Goal: Task Accomplishment & Management: Manage account settings

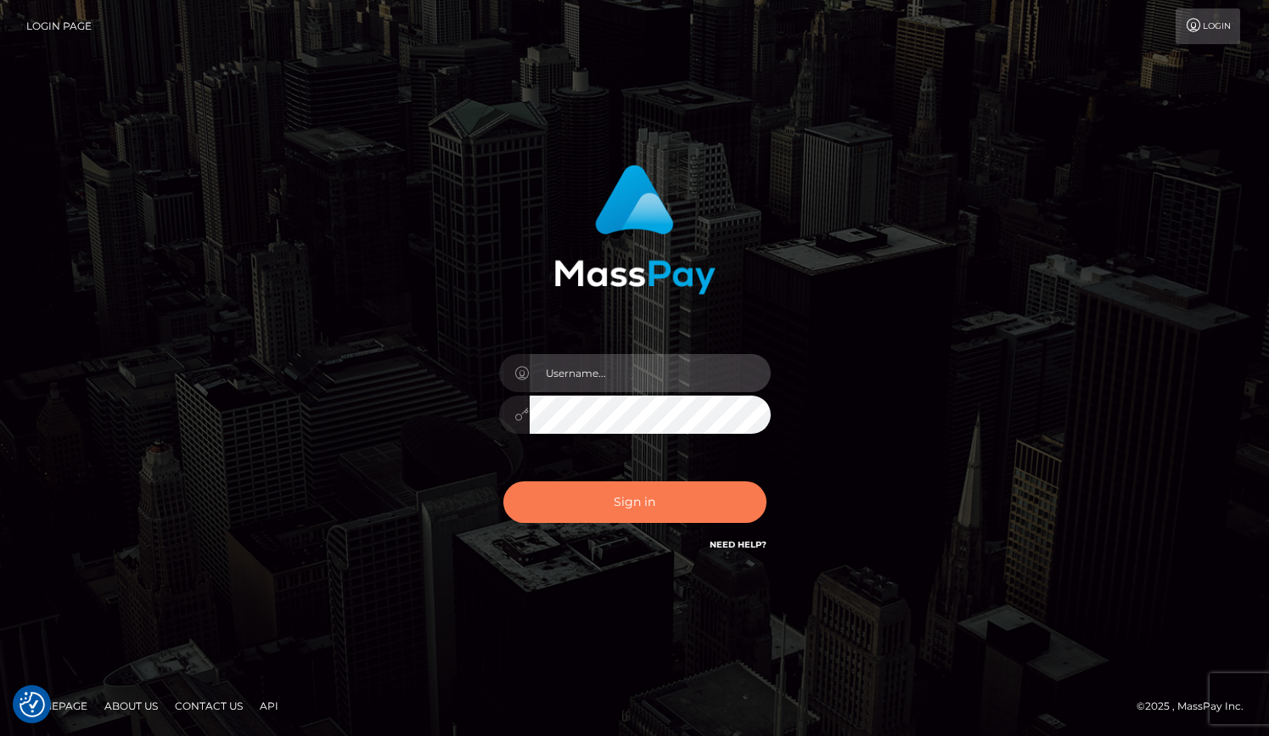
type input "grace.rush"
click at [679, 506] on button "Sign in" at bounding box center [634, 502] width 263 height 42
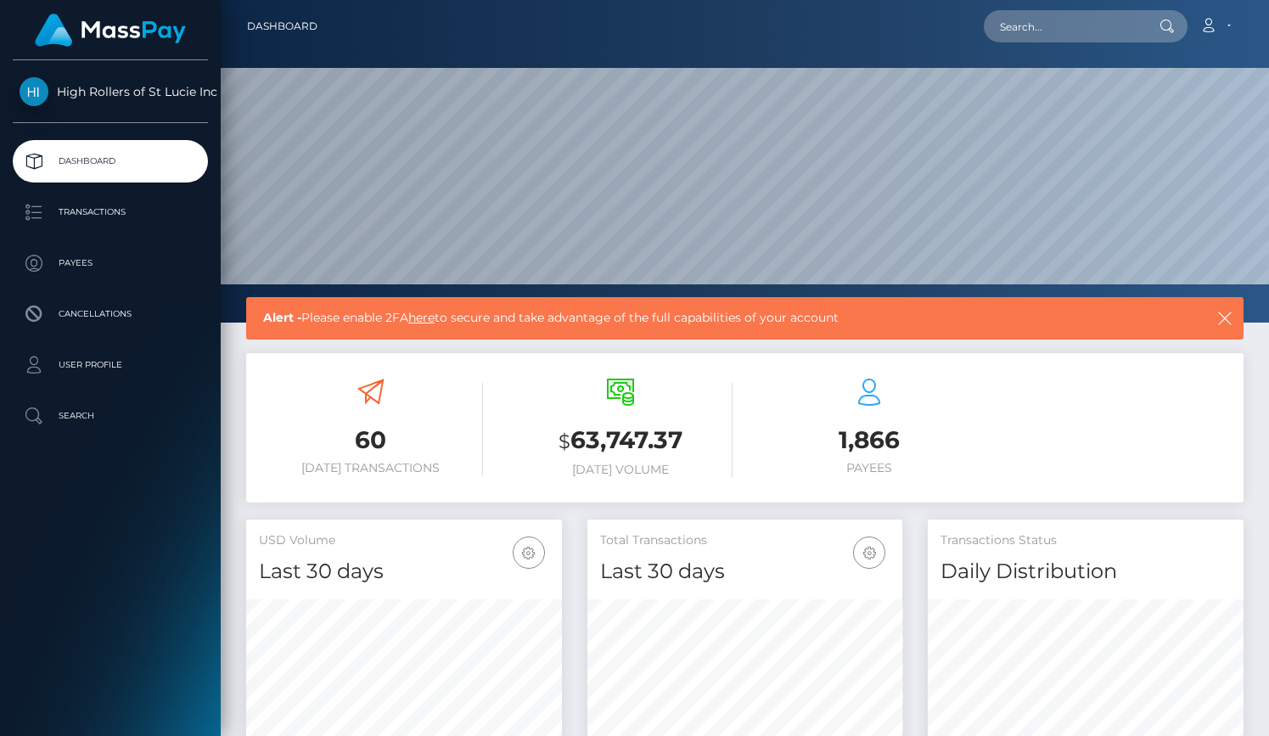
scroll to position [301, 316]
click at [132, 214] on p "Transactions" at bounding box center [111, 212] width 182 height 25
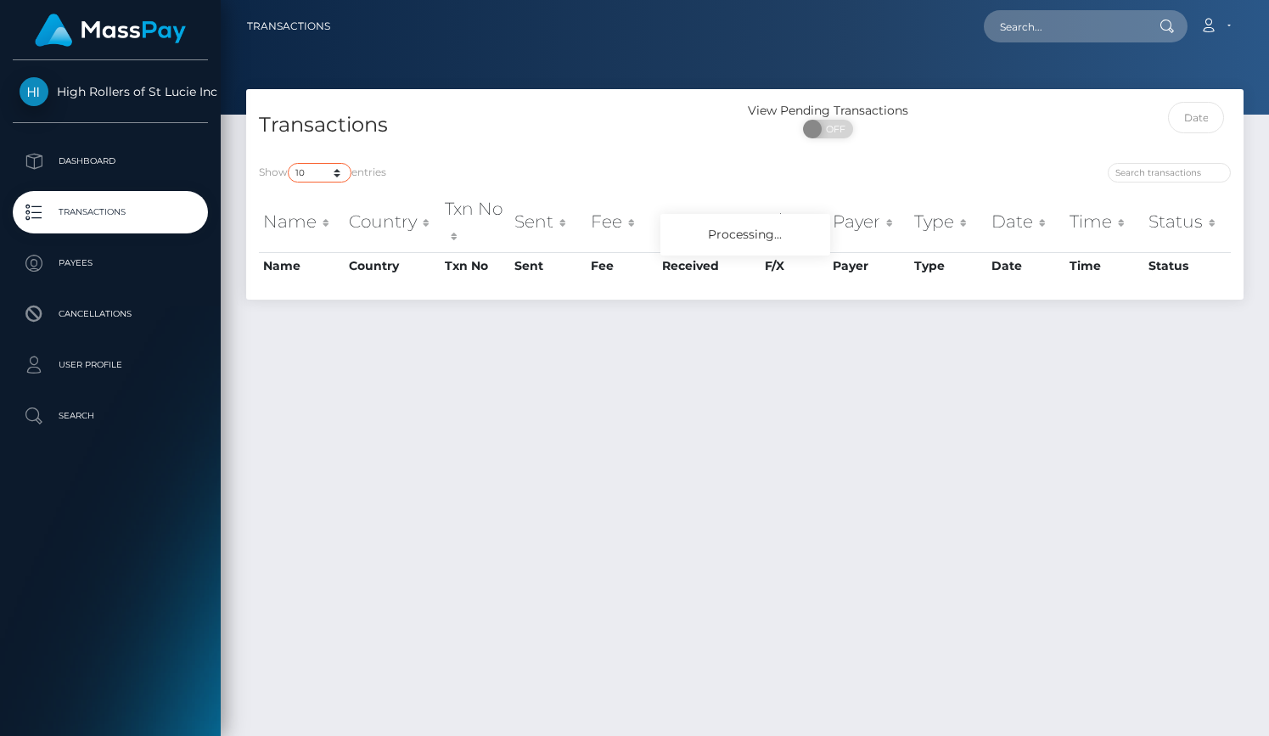
click at [327, 173] on select "10 25 50 100 250 500 1,000 3,500" at bounding box center [320, 173] width 64 height 20
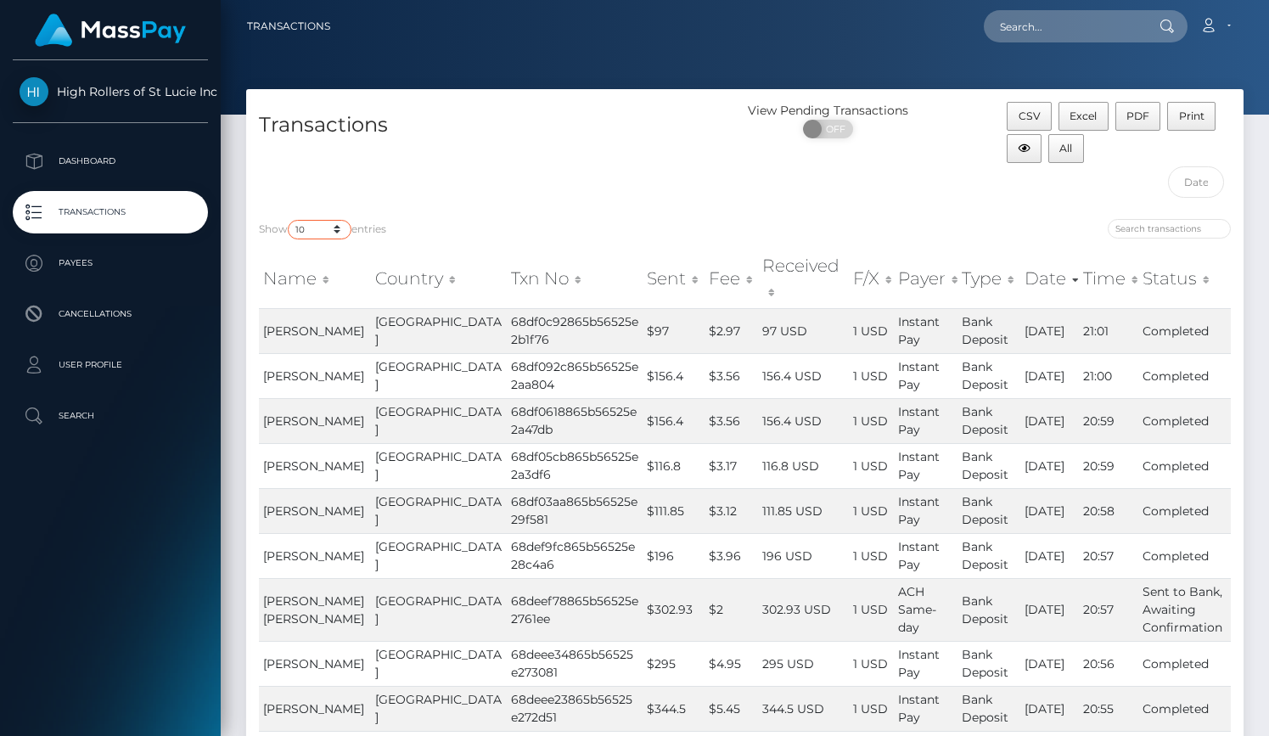
select select "3500"
click at [290, 220] on select "10 25 50 100 250 500 1,000 3,500" at bounding box center [320, 230] width 64 height 20
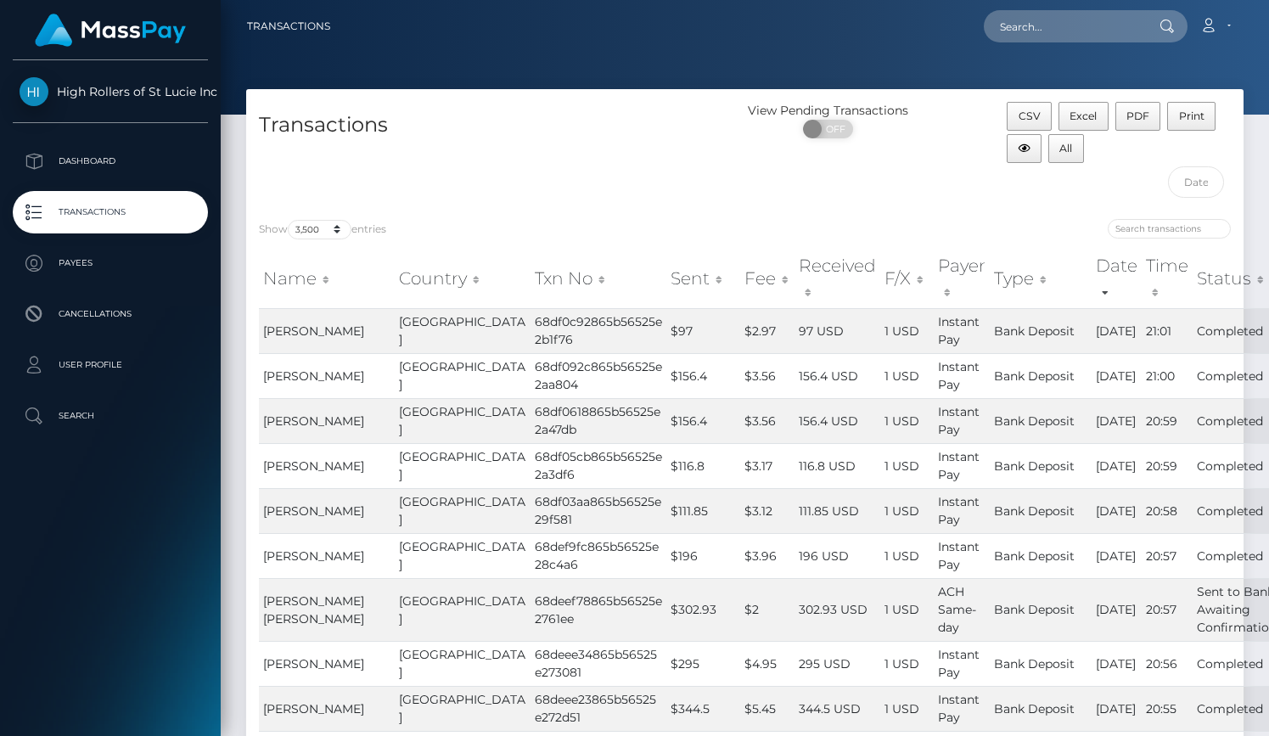
scroll to position [1304, 0]
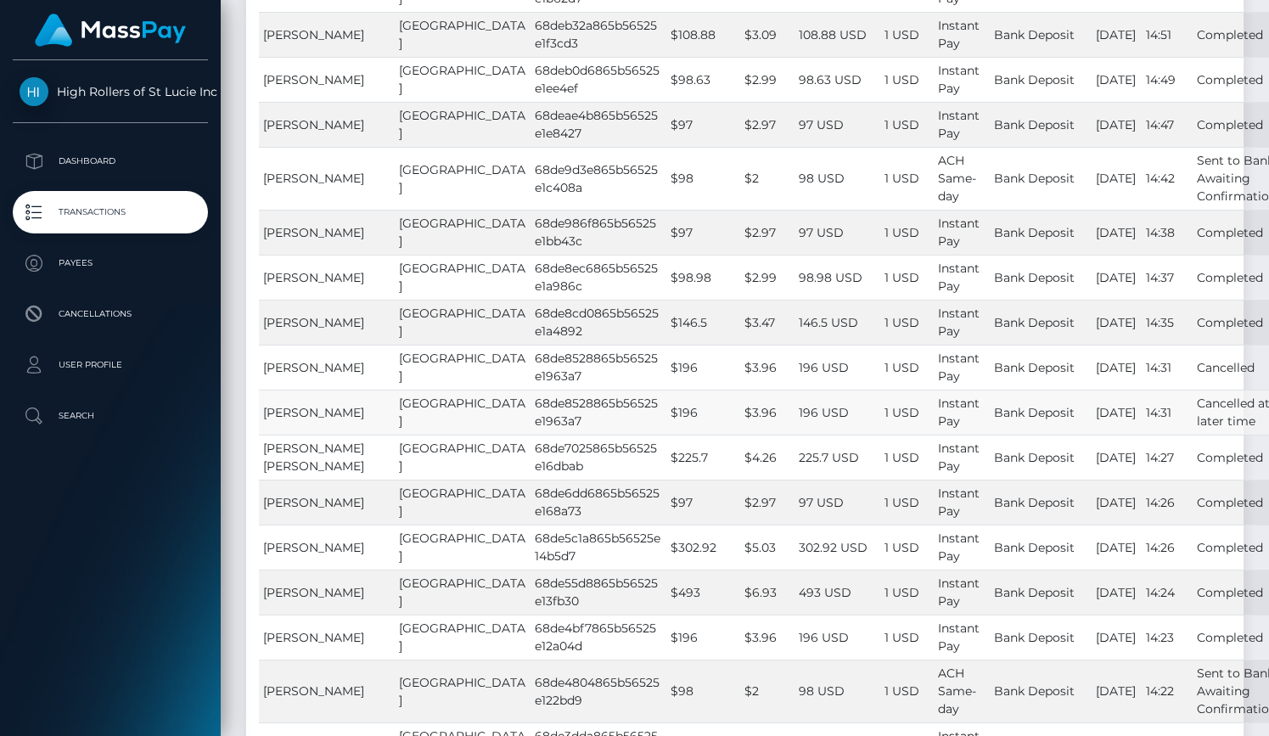
click at [1193, 425] on td "Cancelled at later time" at bounding box center [1237, 412] width 88 height 45
click at [128, 268] on p "Payees" at bounding box center [111, 262] width 182 height 25
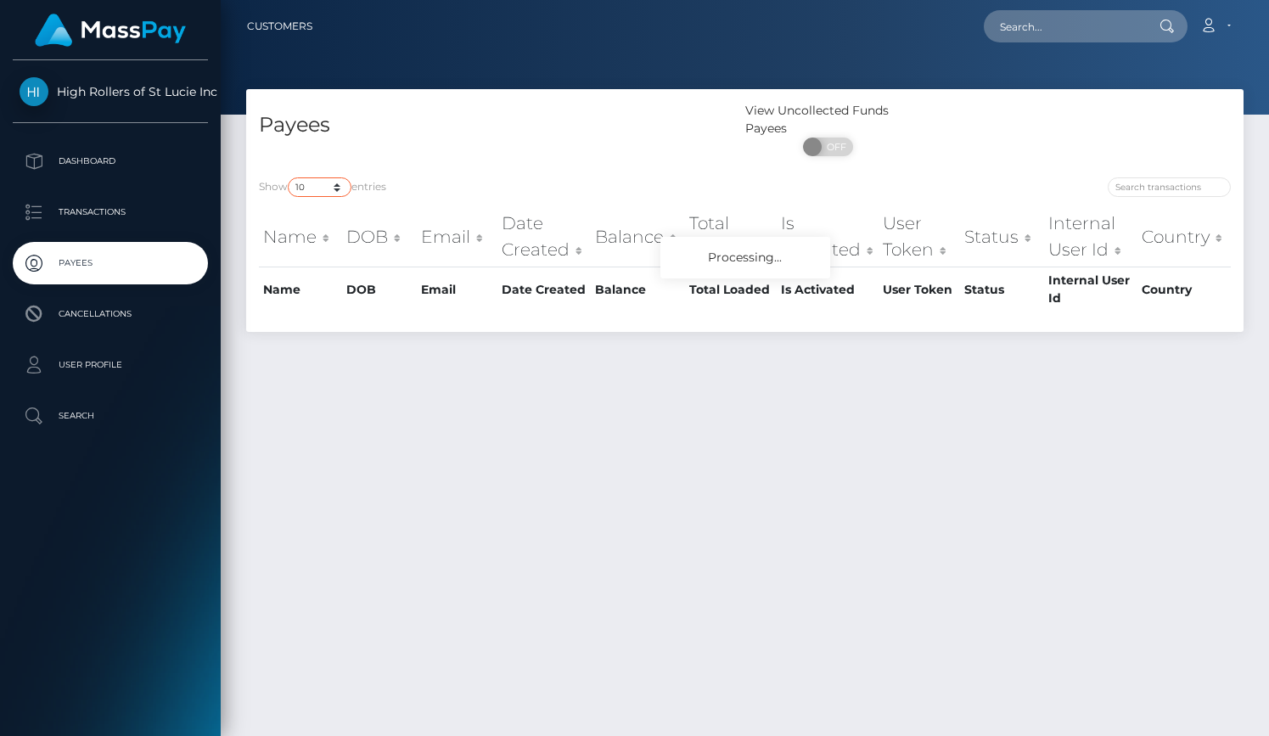
click at [316, 191] on select "10 25 50 100 250" at bounding box center [320, 187] width 64 height 20
select select "250"
click at [290, 178] on select "10 25 50 100 250" at bounding box center [320, 187] width 64 height 20
click at [441, 160] on div "Payees" at bounding box center [495, 133] width 499 height 63
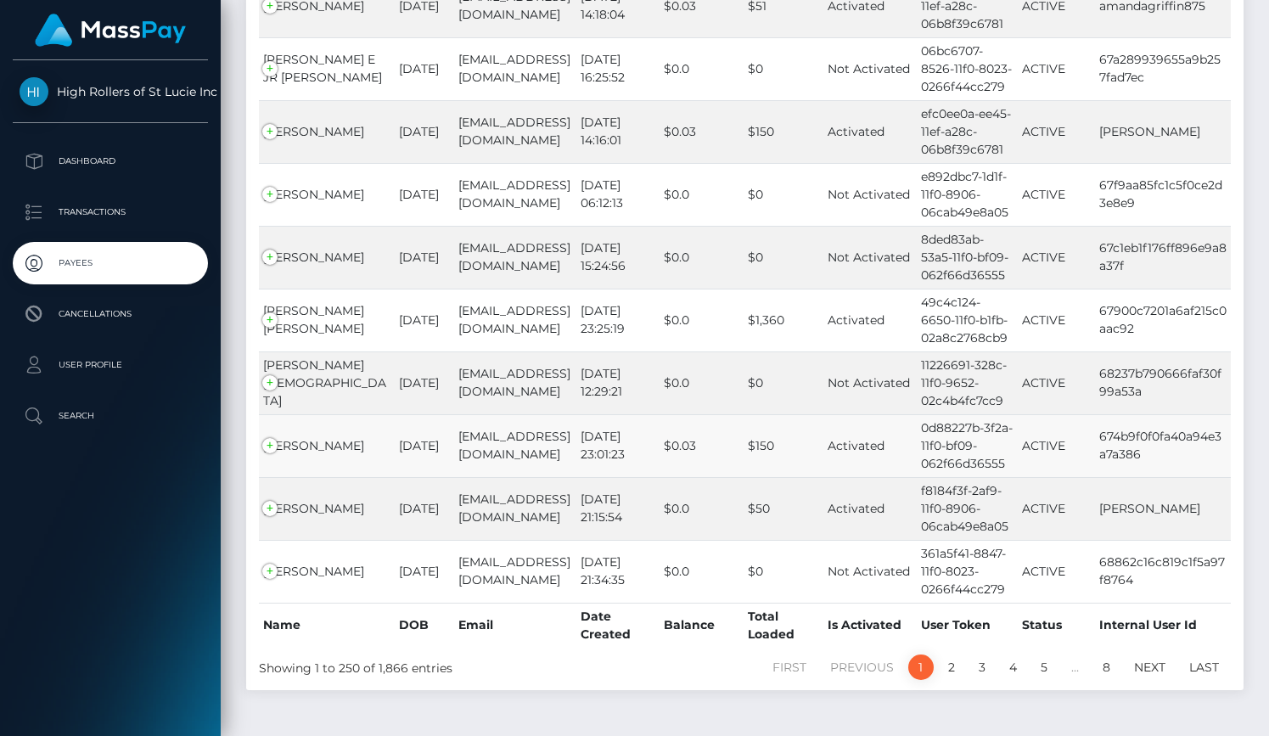
scroll to position [15560, 0]
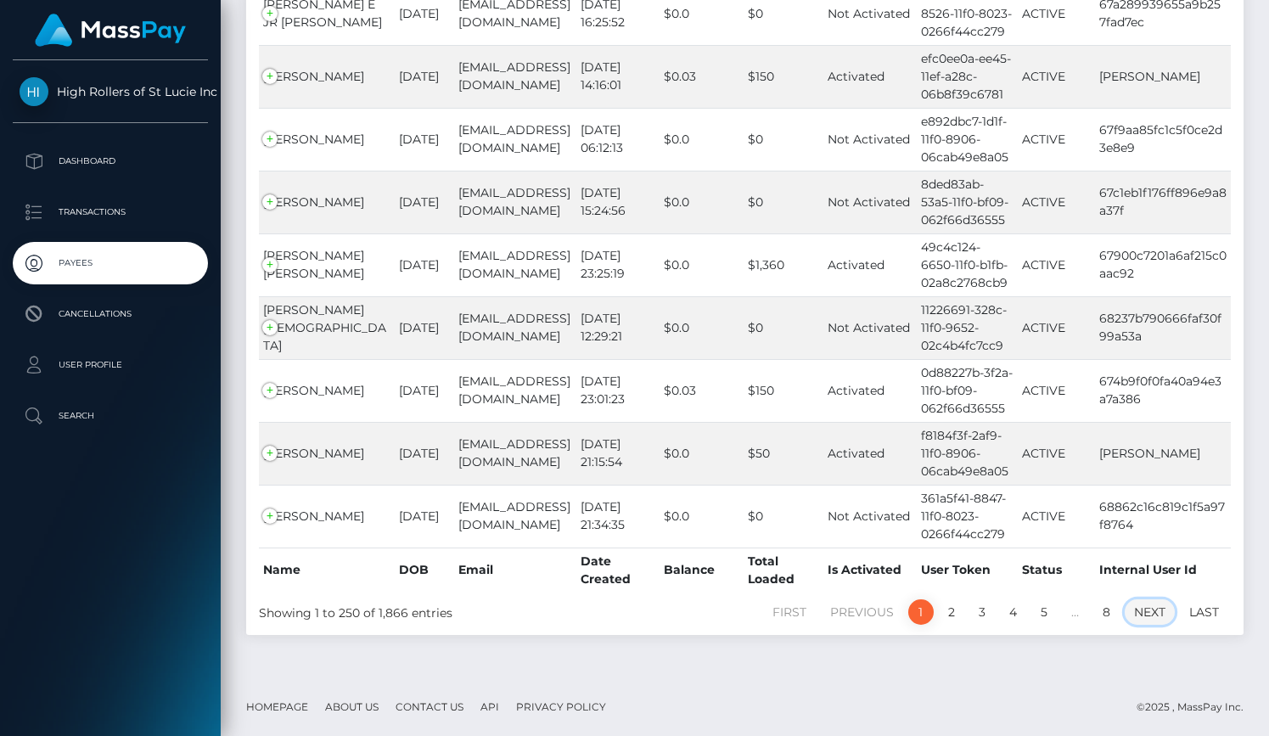
click at [1156, 610] on link "Next" at bounding box center [1150, 611] width 50 height 25
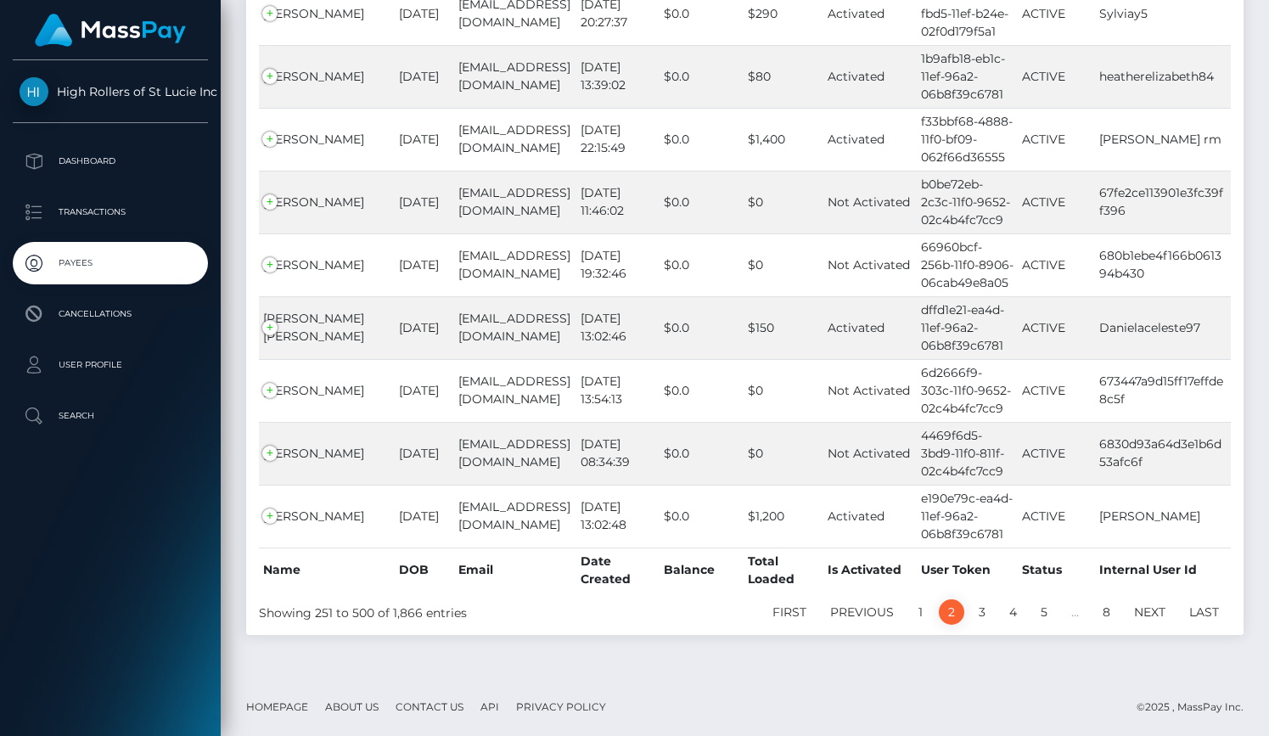
scroll to position [15489, 0]
click at [1141, 607] on link "Next" at bounding box center [1150, 611] width 50 height 25
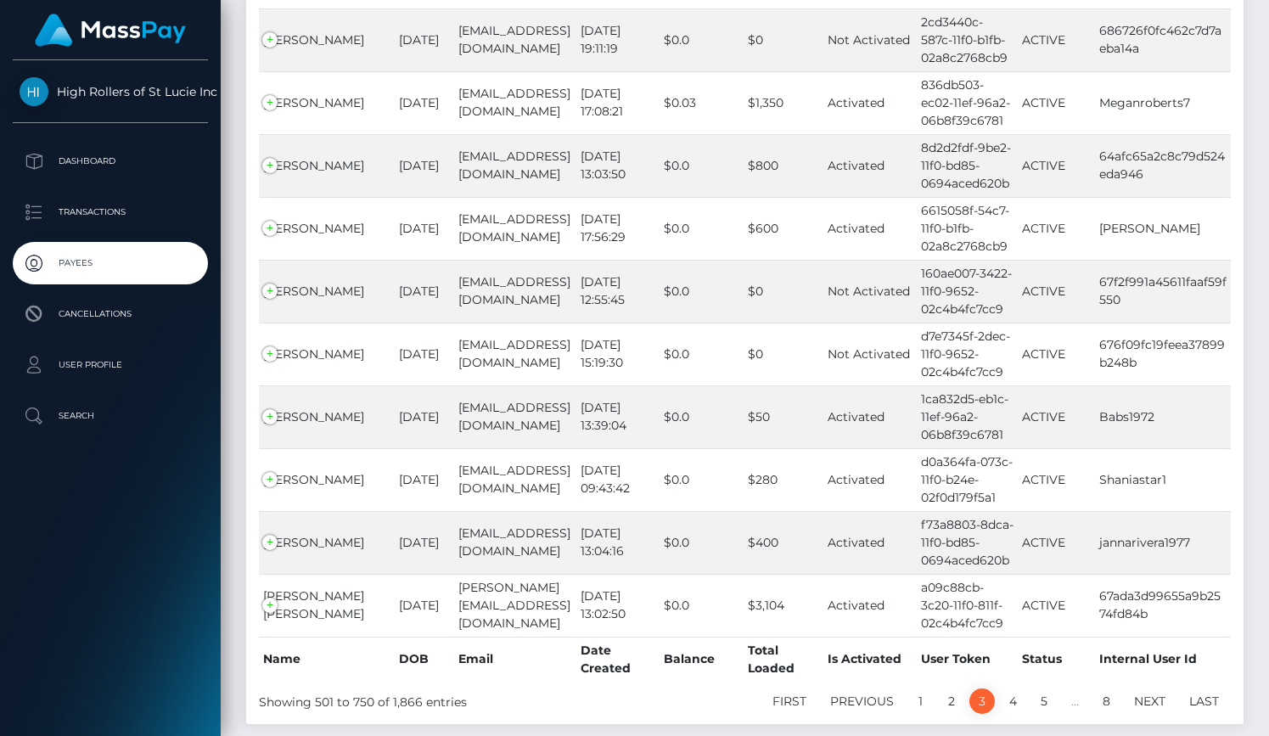
scroll to position [15428, 0]
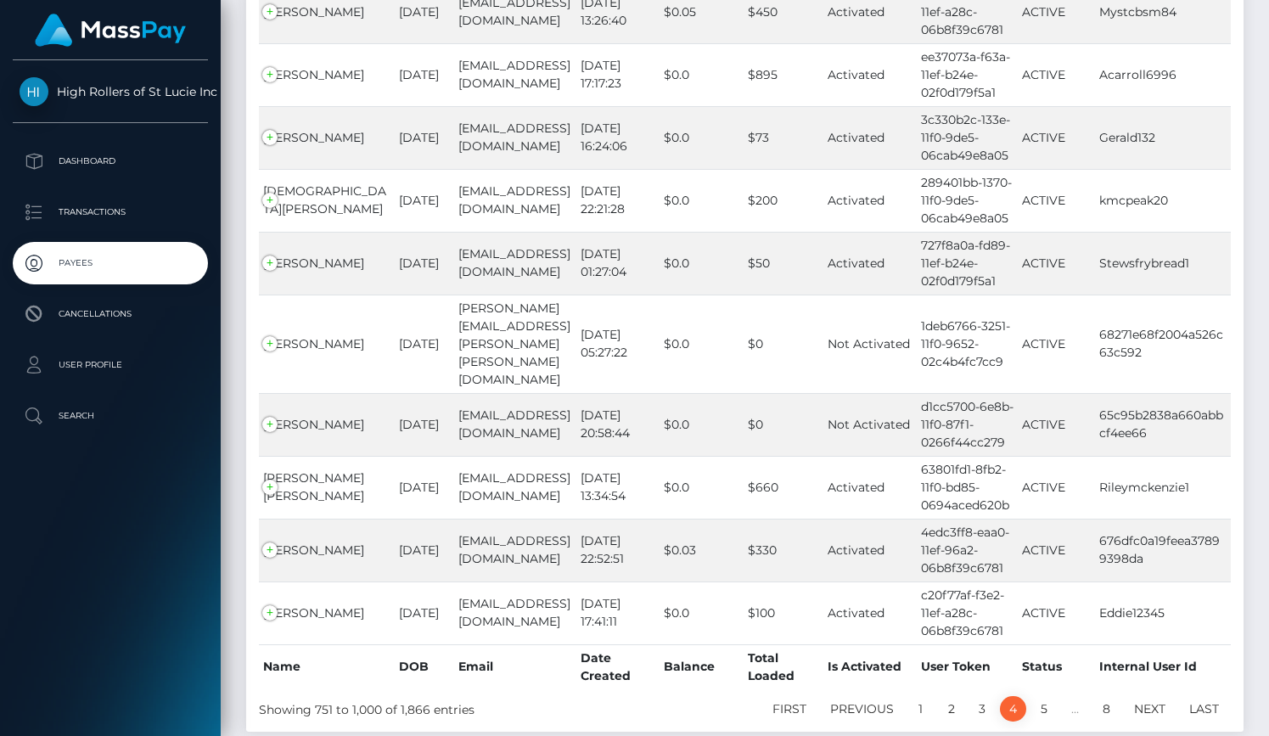
scroll to position [15445, 0]
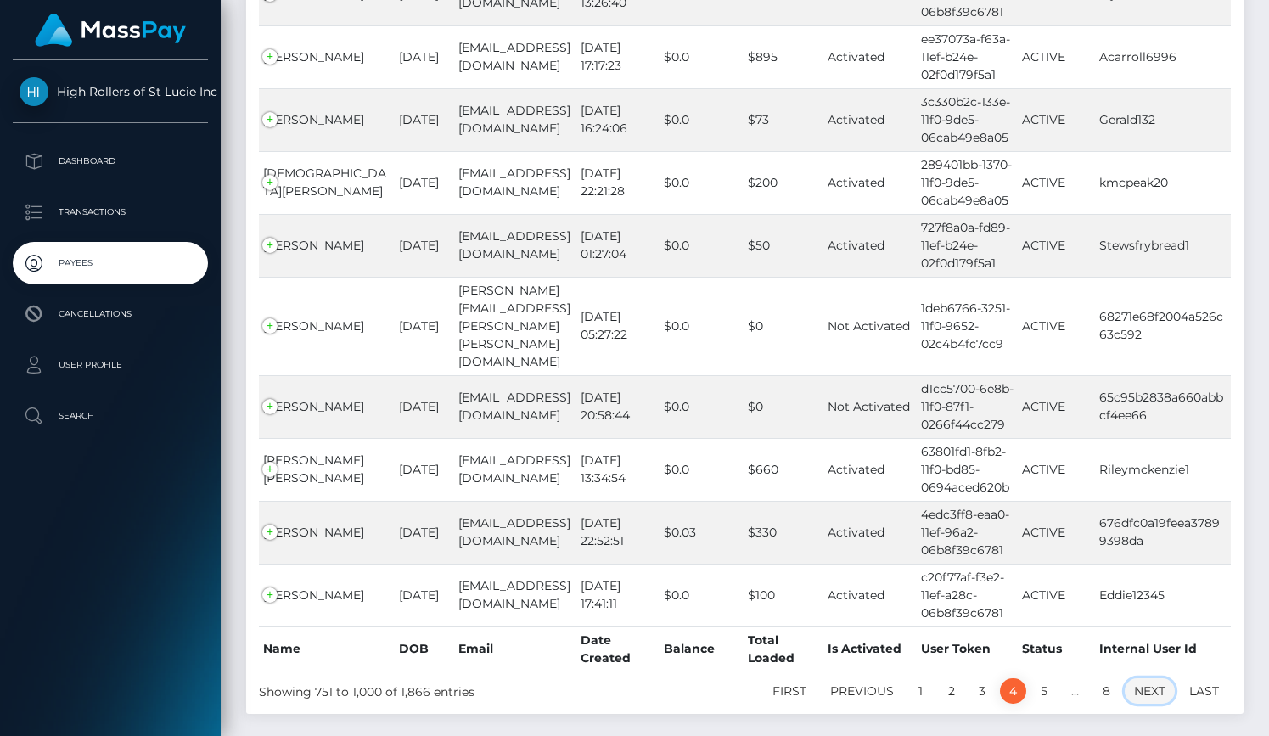
click at [1142, 678] on link "Next" at bounding box center [1150, 690] width 50 height 25
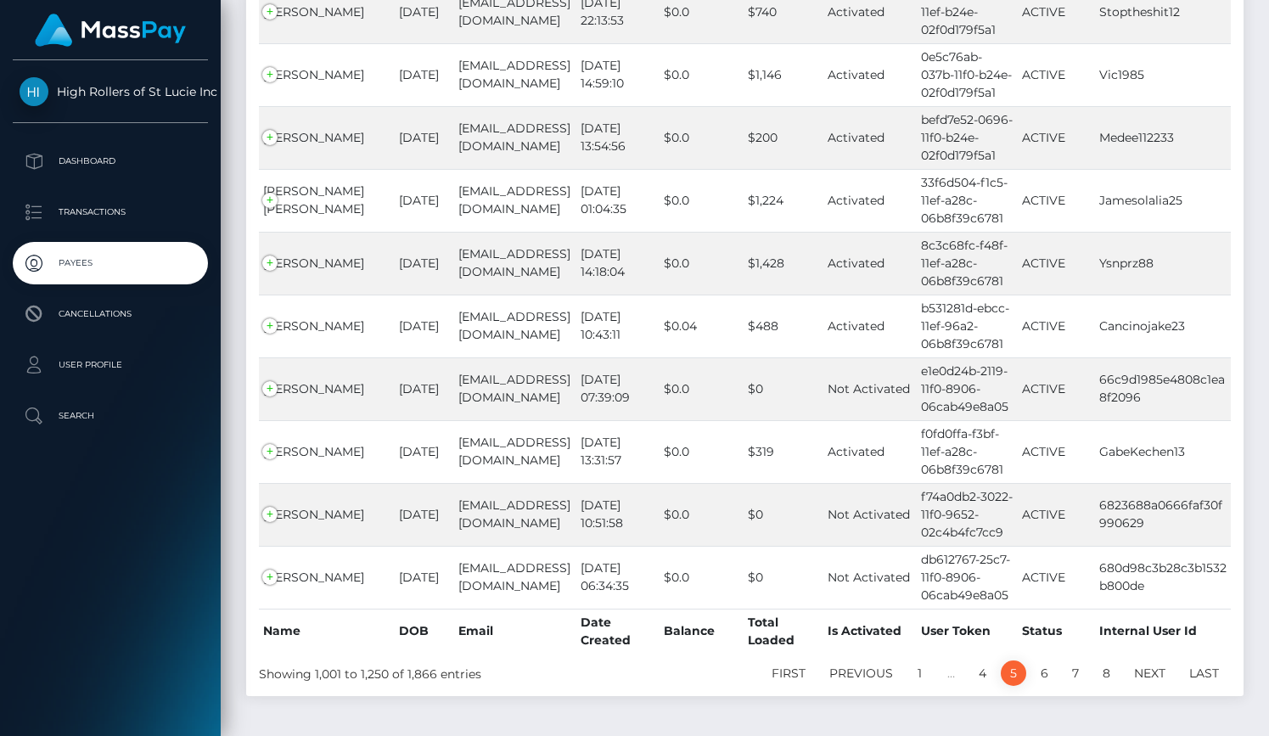
scroll to position [15499, 0]
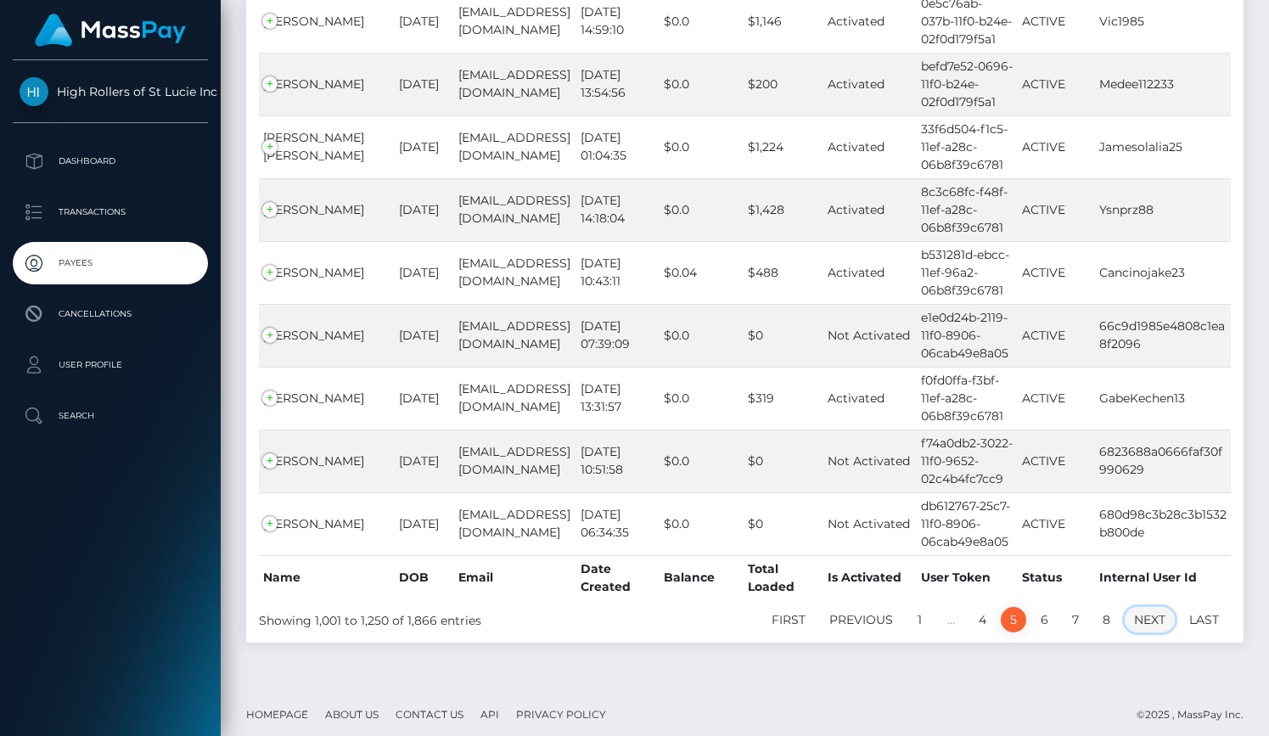
click at [1160, 610] on link "Next" at bounding box center [1150, 619] width 50 height 25
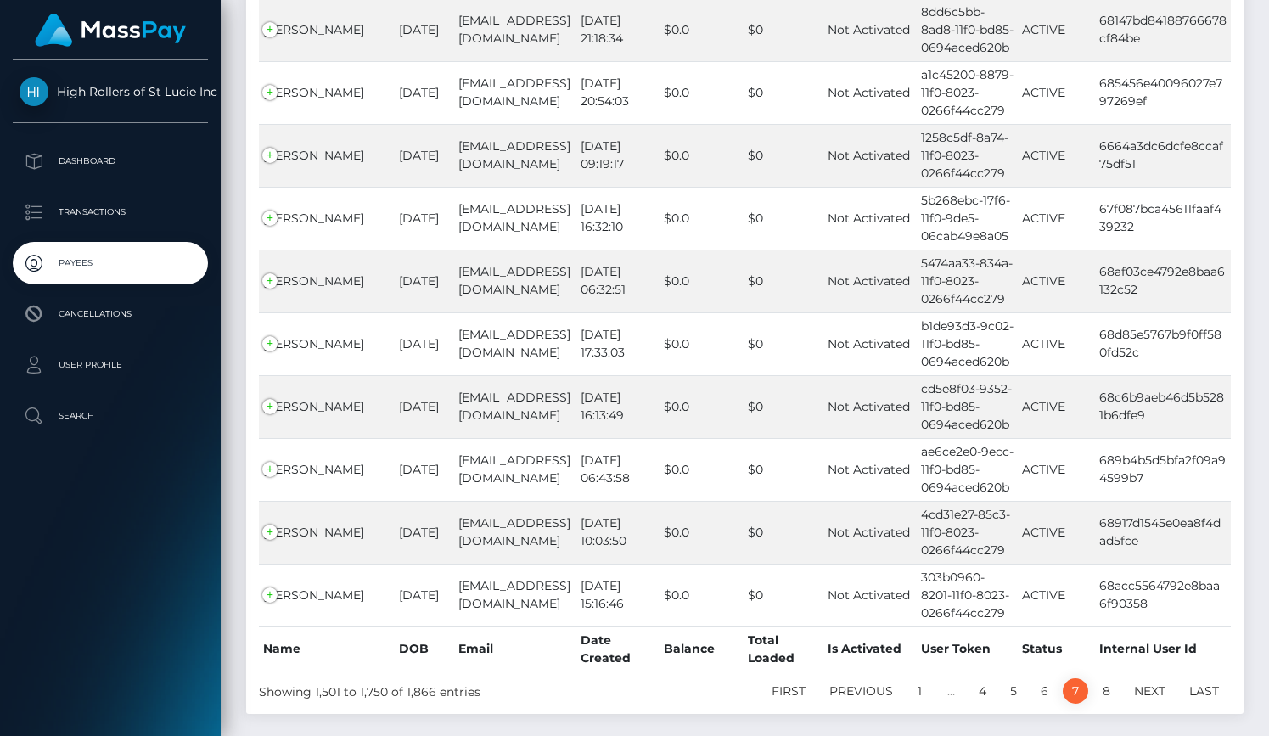
scroll to position [15481, 0]
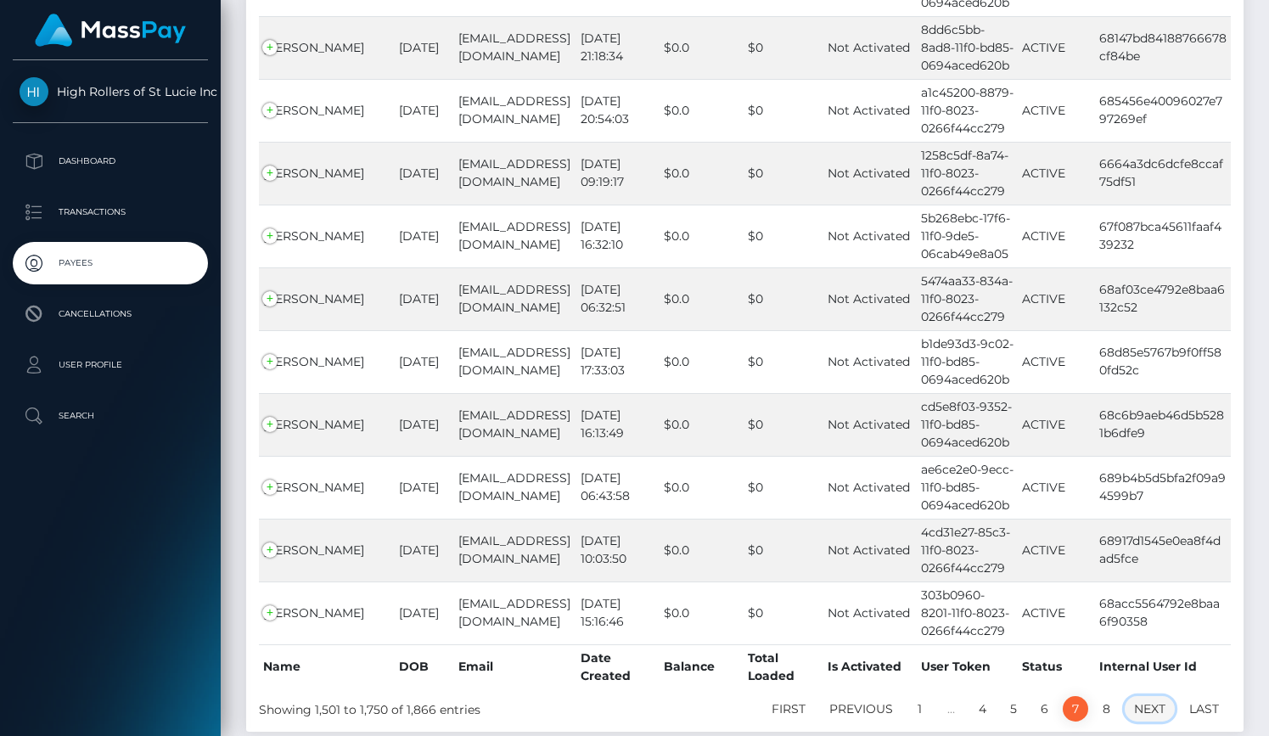
click at [1168, 696] on link "Next" at bounding box center [1150, 708] width 50 height 25
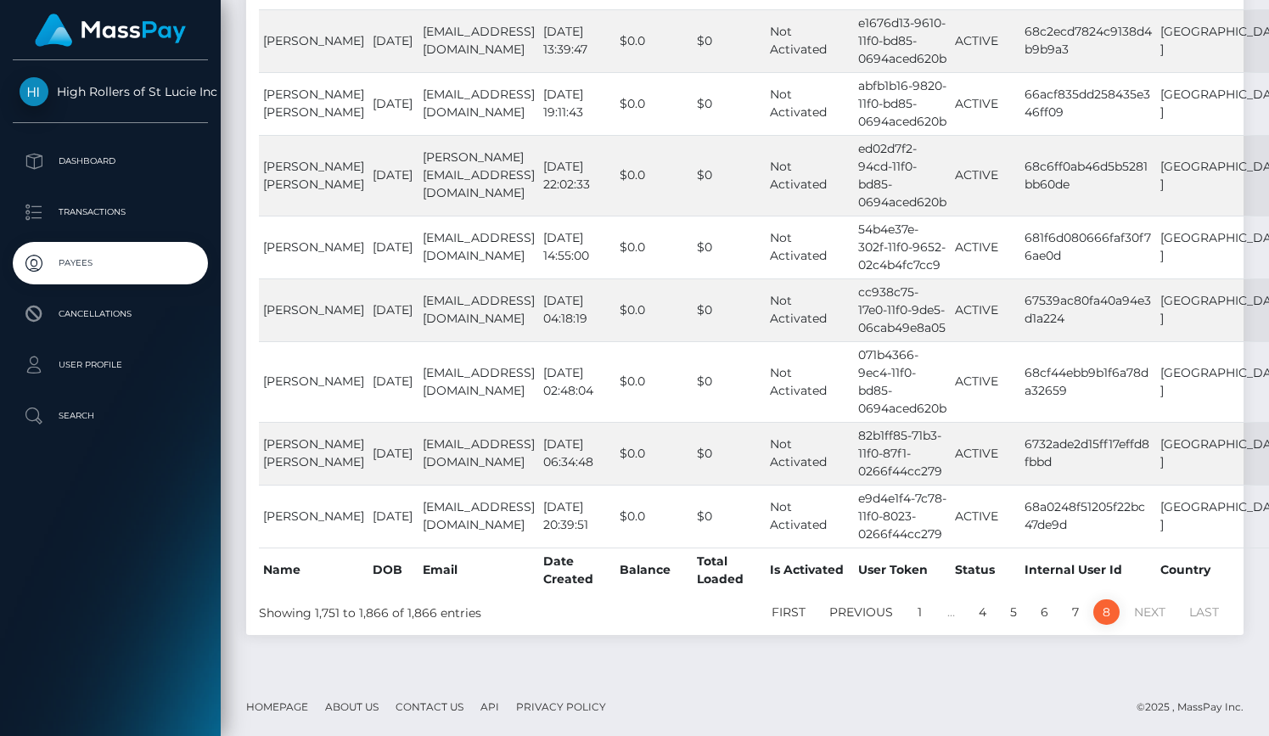
scroll to position [728, 0]
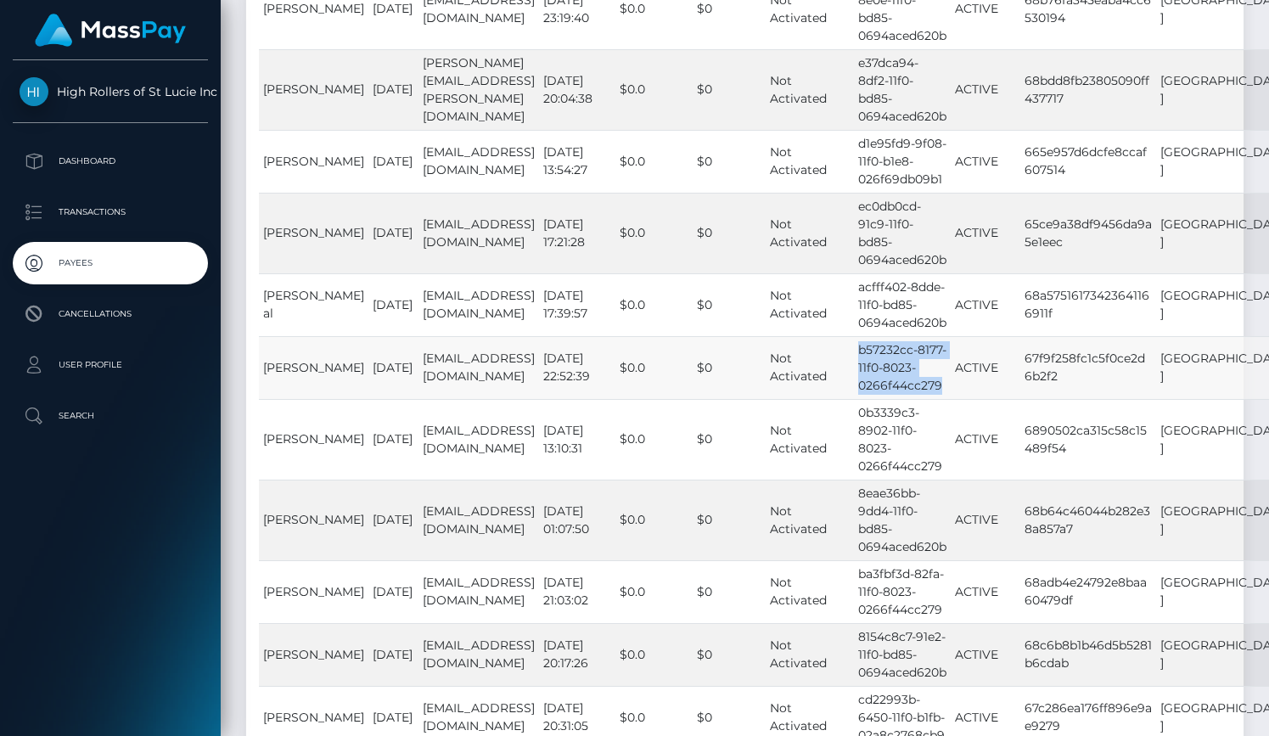
drag, startPoint x: 857, startPoint y: 346, endPoint x: 942, endPoint y: 389, distance: 94.9
click at [943, 390] on td "b57232cc-8177-11f0-8023-0266f44cc279" at bounding box center [902, 367] width 97 height 63
click at [1037, 361] on td "67f9f258fc1c5f0ce2d6b2f2" at bounding box center [1089, 367] width 136 height 63
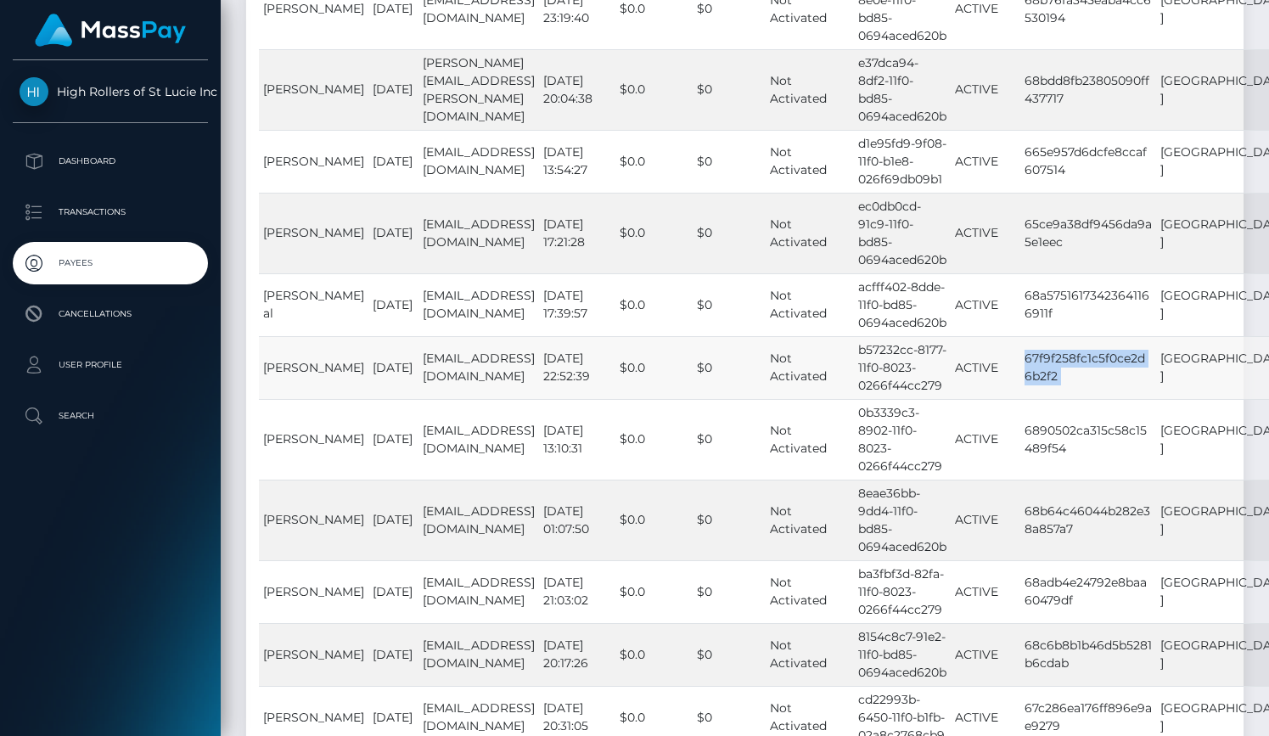
copy td "67f9f258fc1c5f0ce2d6b2f2"
click at [296, 363] on td "[PERSON_NAME]" at bounding box center [314, 367] width 110 height 63
copy td "[PERSON_NAME]"
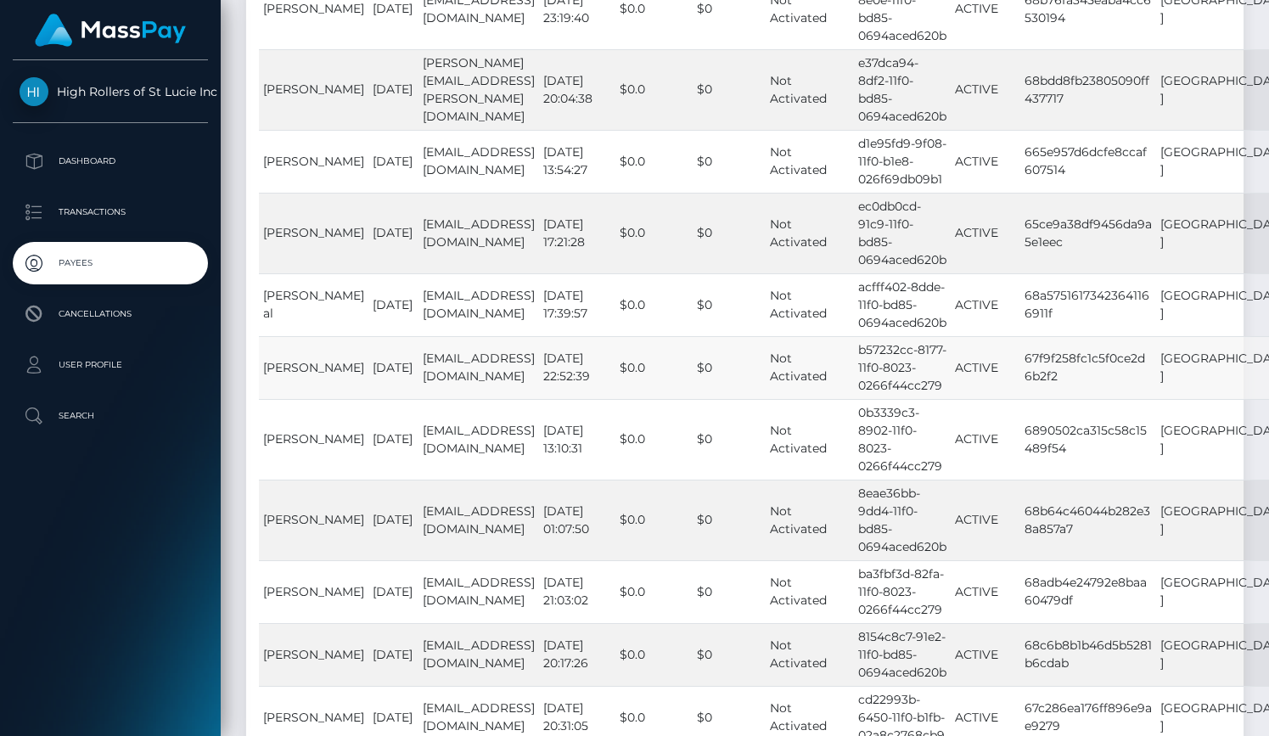
click at [419, 359] on td "[EMAIL_ADDRESS][DOMAIN_NAME]" at bounding box center [479, 367] width 121 height 63
copy td "[EMAIL_ADDRESS][DOMAIN_NAME]"
